Goal: Task Accomplishment & Management: Manage account settings

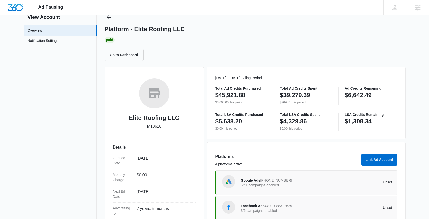
scroll to position [3, 0]
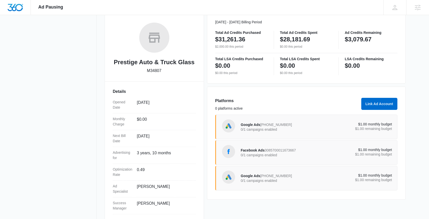
scroll to position [83, 0]
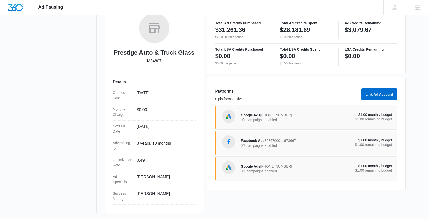
click at [323, 117] on p "$1.00 remaining budget" at bounding box center [354, 119] width 76 height 4
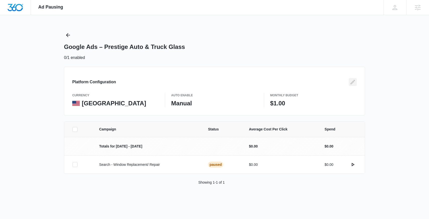
click at [353, 82] on icon "Edit" at bounding box center [352, 82] width 6 height 6
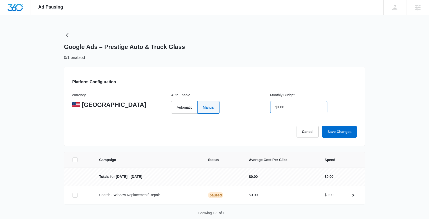
click at [310, 105] on input "$1.00" at bounding box center [298, 107] width 57 height 12
type input "$0.00"
click at [331, 131] on button "Save Changes" at bounding box center [339, 132] width 35 height 12
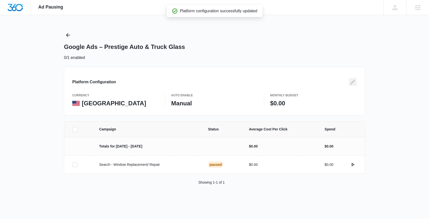
click at [353, 83] on icon "Edit" at bounding box center [352, 82] width 6 height 6
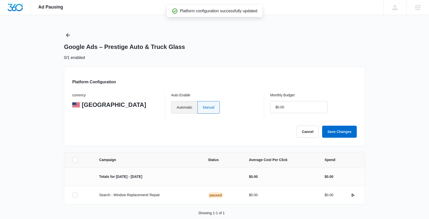
click at [176, 109] on label "Automatic" at bounding box center [184, 107] width 26 height 13
click at [176, 107] on input "Automatic" at bounding box center [176, 107] width 0 height 0
radio input "true"
click at [342, 134] on button "Save Changes" at bounding box center [339, 132] width 35 height 12
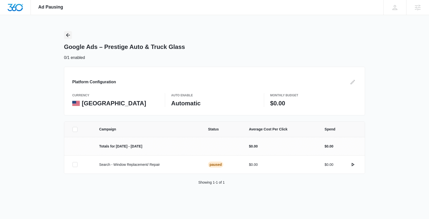
click at [67, 35] on icon "Back" at bounding box center [68, 35] width 4 height 4
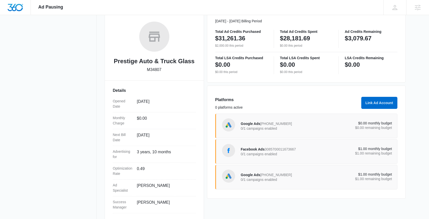
scroll to position [83, 0]
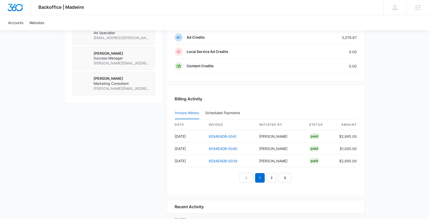
scroll to position [408, 0]
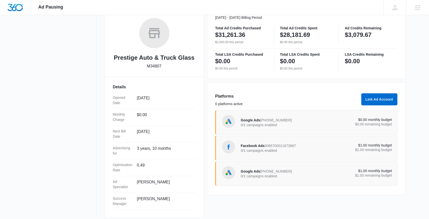
scroll to position [83, 0]
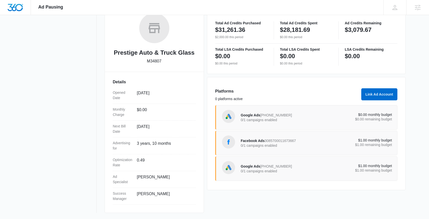
click at [289, 114] on div "Google Ads 233-503-7091 0/1 campaigns enabled" at bounding box center [279, 117] width 76 height 11
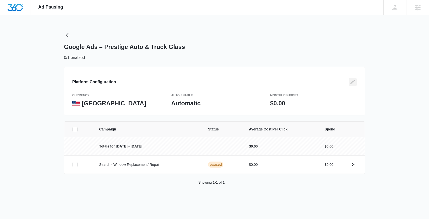
click at [354, 83] on icon "Edit" at bounding box center [352, 82] width 6 height 6
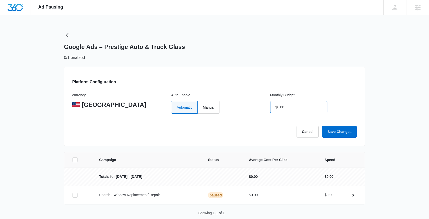
click at [299, 110] on input "$0.00" at bounding box center [298, 107] width 57 height 12
type input "$0.00"
click at [329, 130] on button "Save Changes" at bounding box center [339, 132] width 35 height 12
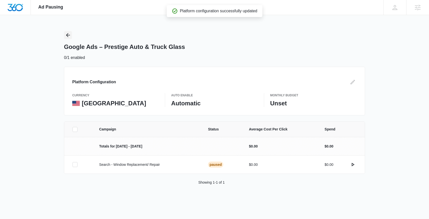
click at [68, 35] on icon "Back" at bounding box center [68, 35] width 6 height 6
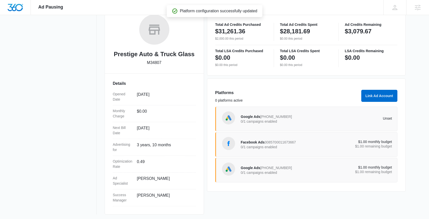
scroll to position [83, 0]
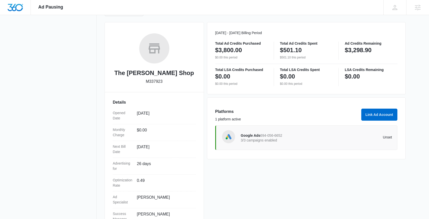
scroll to position [61, 0]
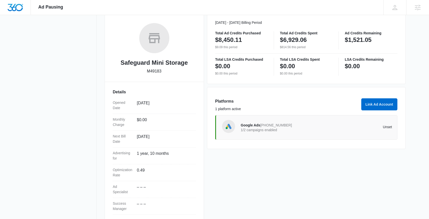
scroll to position [74, 0]
